Goal: Transaction & Acquisition: Subscribe to service/newsletter

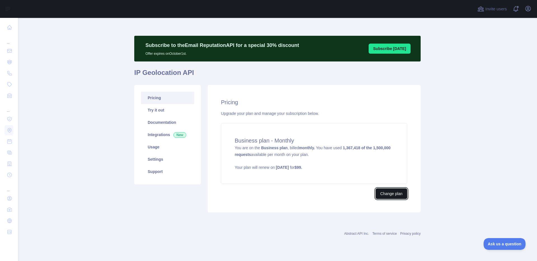
click at [391, 195] on button "Change plan" at bounding box center [392, 194] width 32 height 11
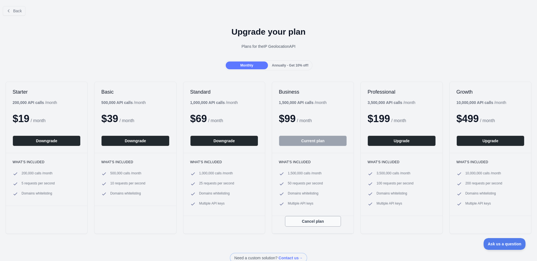
scroll to position [1, 0]
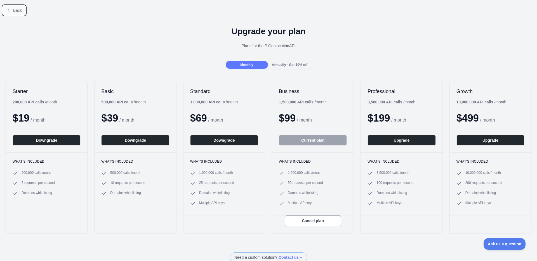
click at [13, 10] on button "Back" at bounding box center [14, 11] width 23 height 10
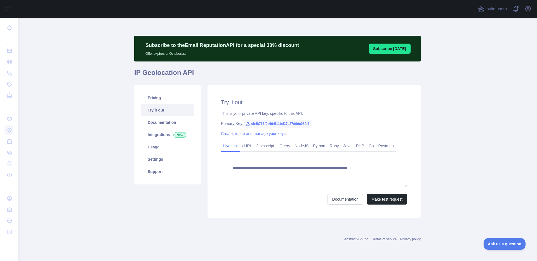
type textarea "**********"
click at [162, 149] on link "Usage" at bounding box center [167, 147] width 53 height 12
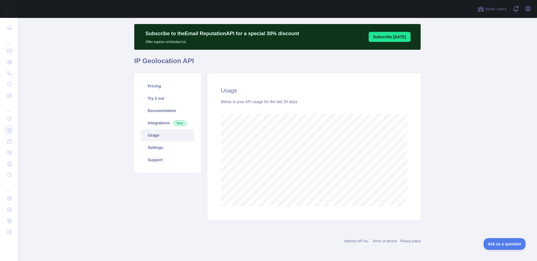
scroll to position [12, 0]
click at [157, 133] on link "Usage" at bounding box center [167, 135] width 53 height 12
click at [150, 83] on link "Pricing" at bounding box center [167, 86] width 53 height 12
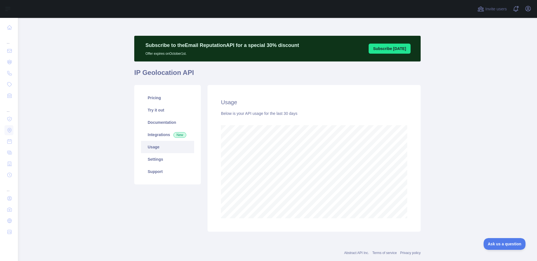
scroll to position [243, 515]
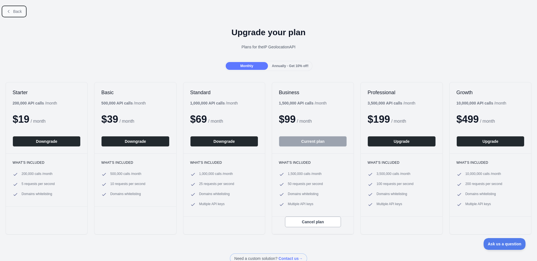
click at [15, 12] on span "Back" at bounding box center [17, 11] width 9 height 4
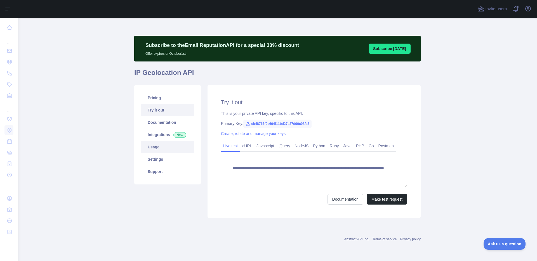
click at [159, 152] on link "Usage" at bounding box center [167, 147] width 53 height 12
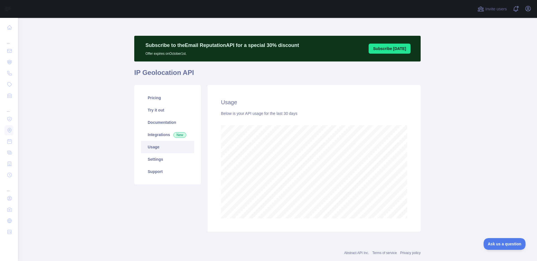
scroll to position [243, 515]
click at [150, 99] on link "Pricing" at bounding box center [167, 98] width 53 height 12
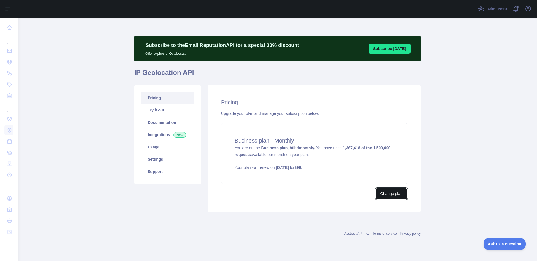
click at [389, 194] on button "Change plan" at bounding box center [392, 194] width 32 height 11
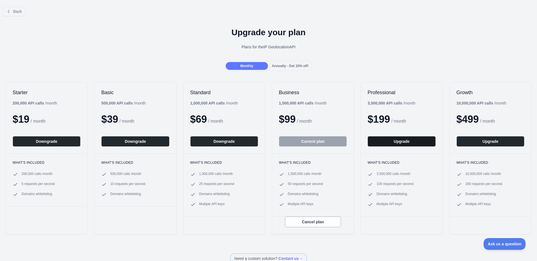
click at [383, 142] on button "Upgrade" at bounding box center [402, 141] width 68 height 11
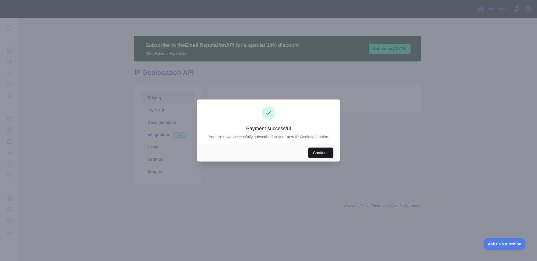
click at [318, 157] on button "Continue" at bounding box center [320, 153] width 25 height 11
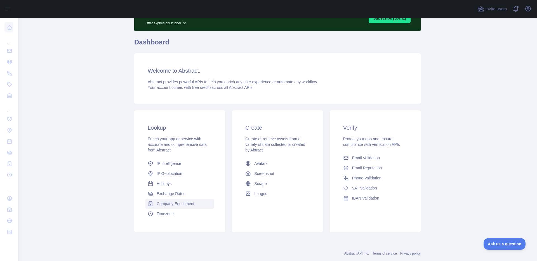
scroll to position [43, 0]
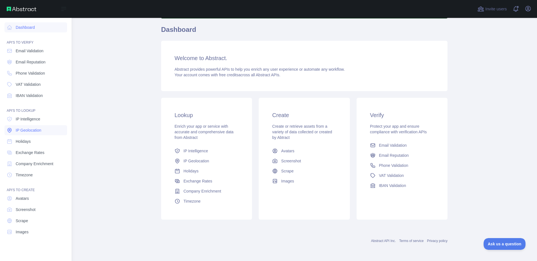
click at [34, 132] on span "IP Geolocation" at bounding box center [29, 131] width 26 height 6
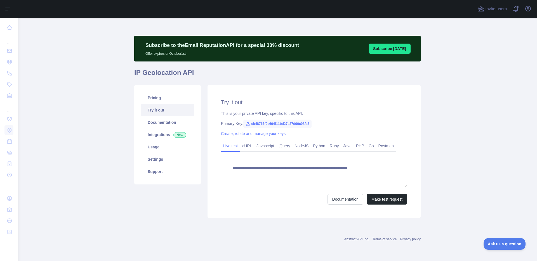
type textarea "**********"
click at [160, 94] on link "Pricing" at bounding box center [167, 98] width 53 height 12
